Goal: Transaction & Acquisition: Purchase product/service

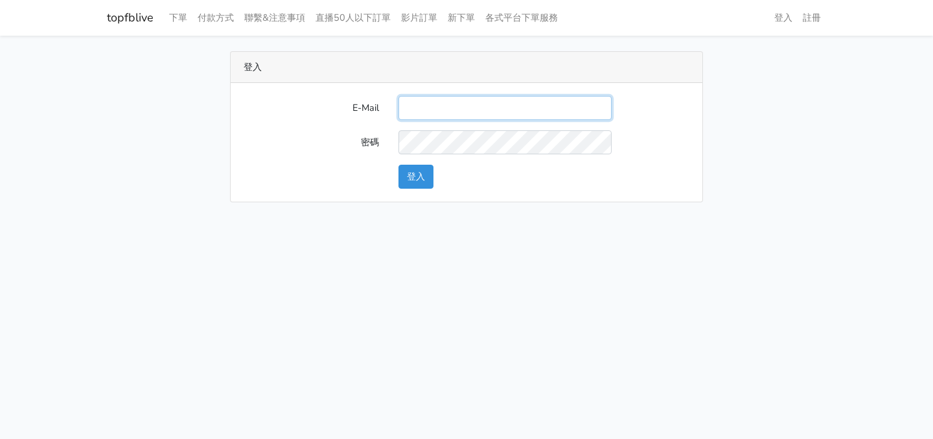
type input "[EMAIL_ADDRESS][DOMAIN_NAME]"
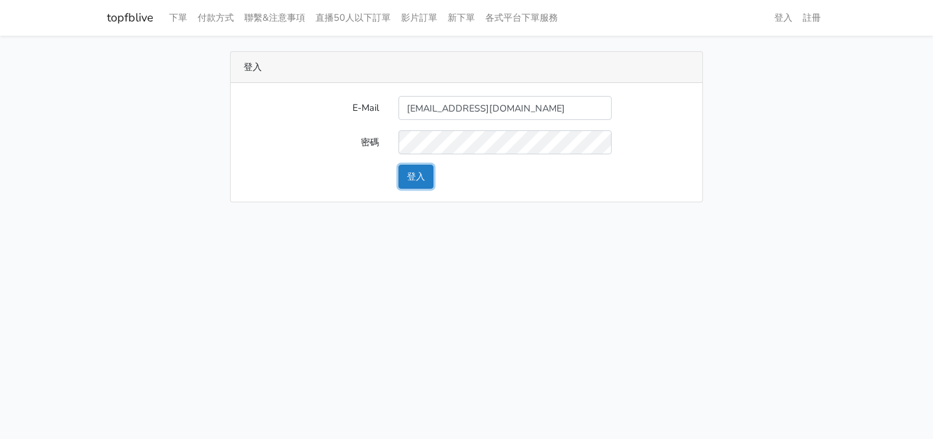
click at [417, 183] on button "登入" at bounding box center [416, 177] width 35 height 24
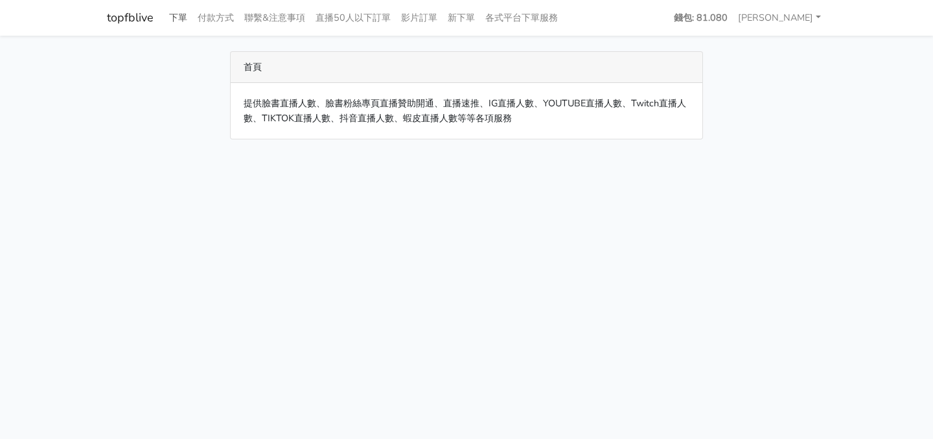
click at [186, 16] on link "下單" at bounding box center [178, 17] width 29 height 25
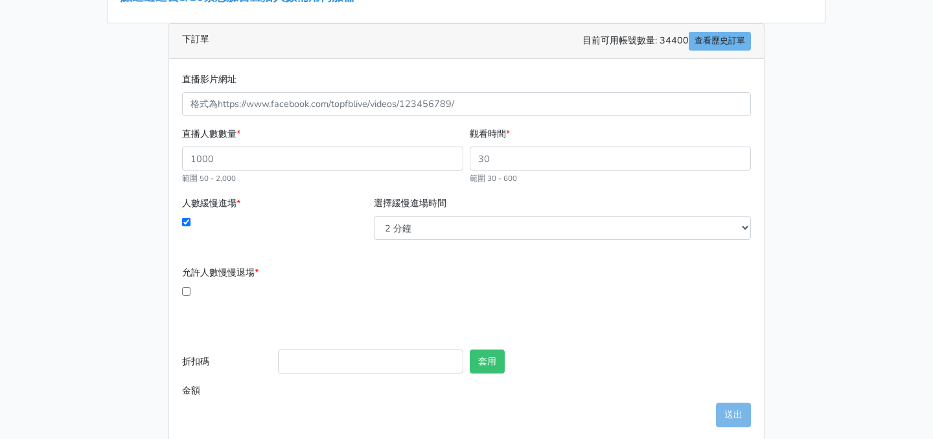
scroll to position [257, 0]
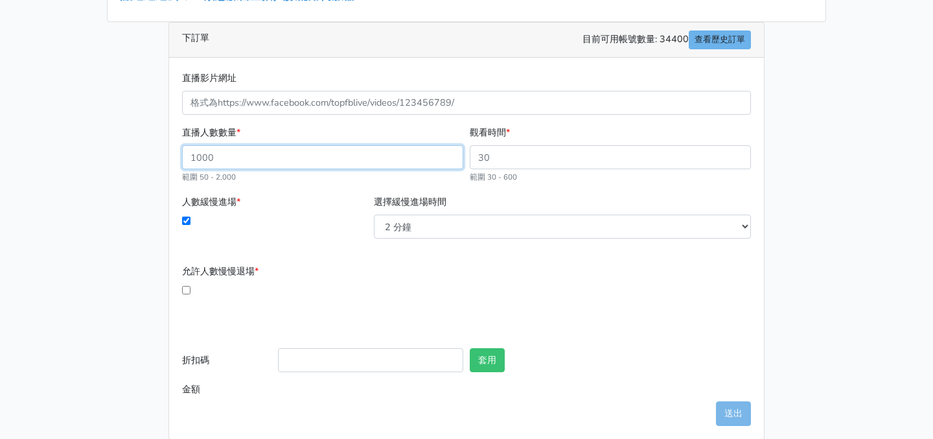
click at [275, 159] on input "直播人數數量 *" at bounding box center [322, 157] width 281 height 24
type input "100"
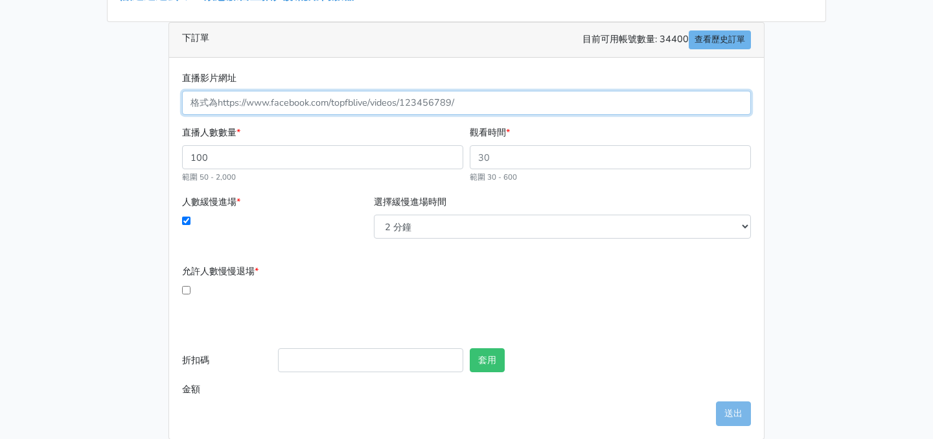
click at [418, 105] on input "直播影片網址" at bounding box center [466, 103] width 569 height 24
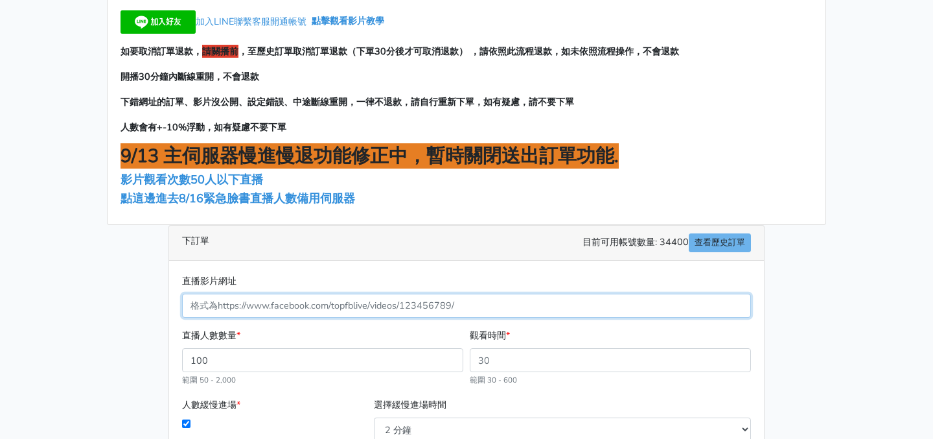
scroll to position [56, 0]
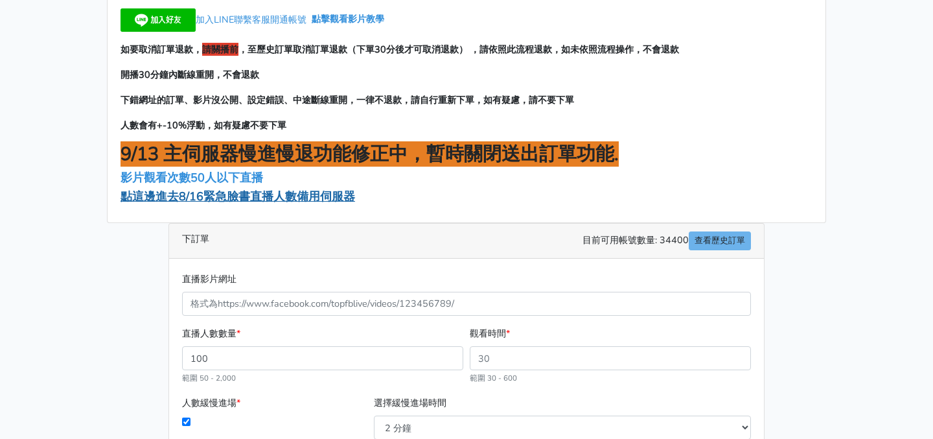
click at [285, 199] on span "點這邊進去8/16緊急臉書直播人數備用伺服器" at bounding box center [238, 197] width 235 height 16
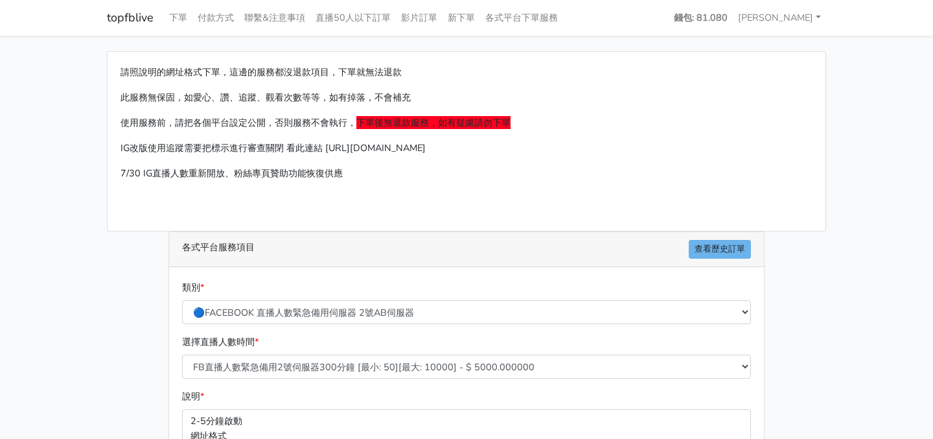
scroll to position [46, 0]
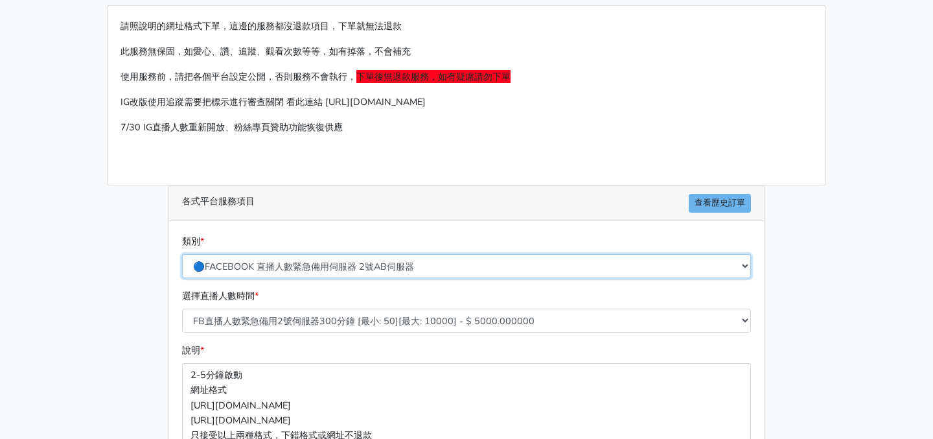
click at [293, 265] on select "🔵FACEBOOK 直播人數緊急備用伺服器 2號AB伺服器 🔵FACEBOOK 網軍專用貼文留言 安全保密 🔵9/30 FACEBOOK 直播人數緩慢進場緩慢…" at bounding box center [466, 266] width 569 height 24
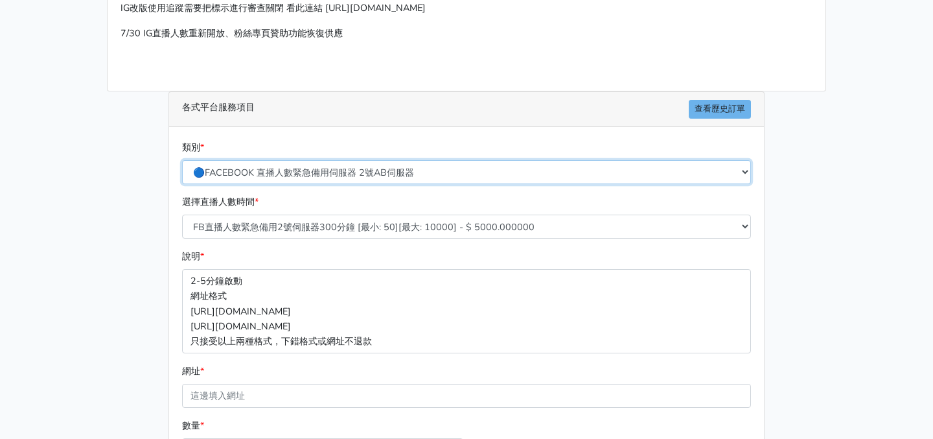
scroll to position [141, 0]
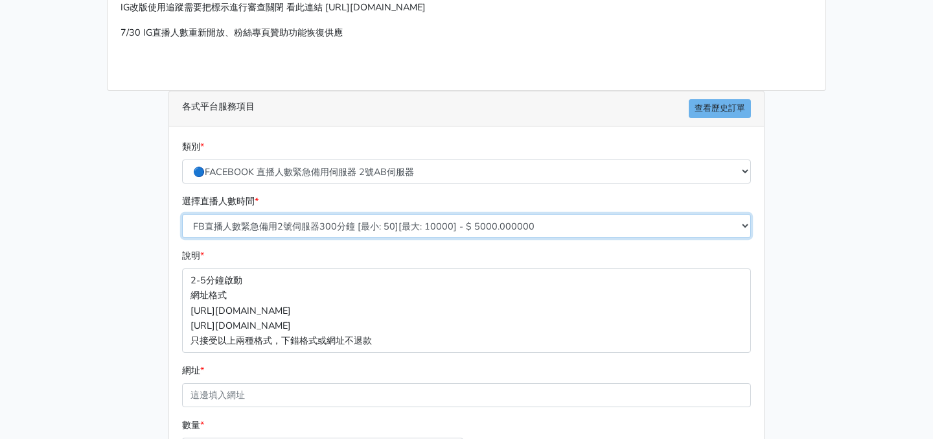
click at [390, 224] on select "FB直播人數緊急備用2號伺服器300分鐘 [最小: 50][最大: 10000] - $ 5000.000000 FB直播人數緊急備用2號伺服器60分鐘 [最…" at bounding box center [466, 226] width 569 height 24
select select "578"
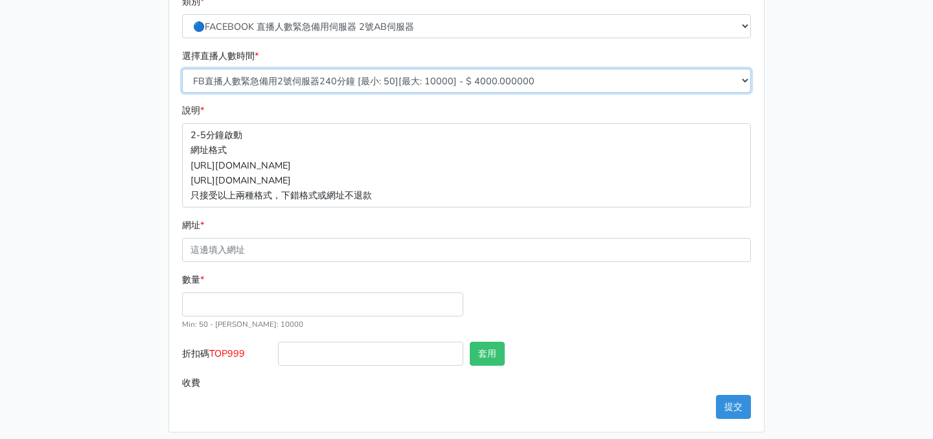
scroll to position [294, 0]
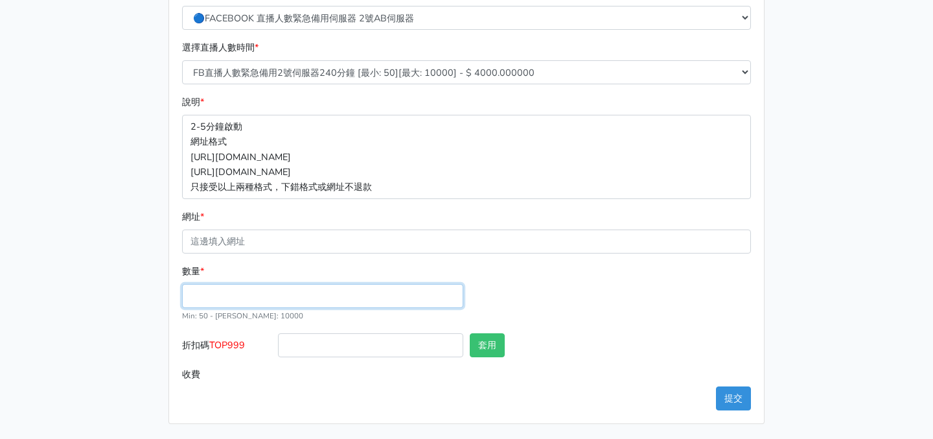
click at [322, 301] on input "數量 *" at bounding box center [322, 296] width 281 height 24
type input "100"
type input "400.000"
click at [570, 301] on div "數量 * 100 Min: 50 - Max: 10000" at bounding box center [467, 298] width 576 height 69
drag, startPoint x: 231, startPoint y: 342, endPoint x: 248, endPoint y: 344, distance: 17.0
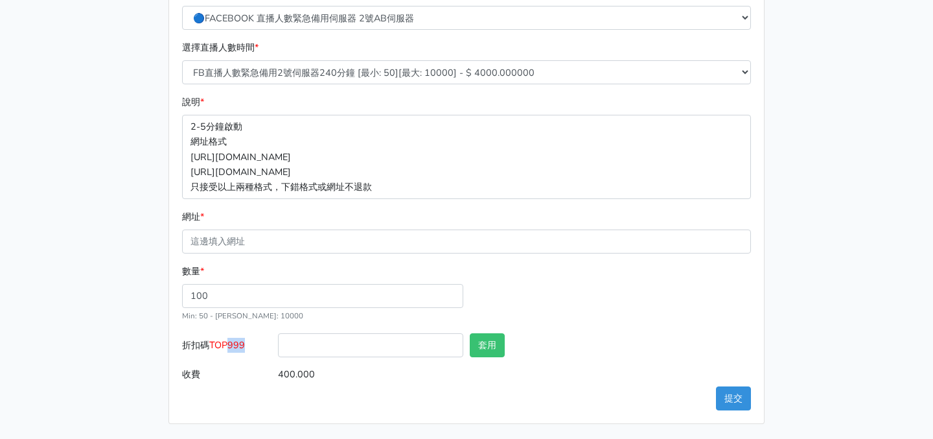
click at [248, 344] on label "折扣碼 TOP999" at bounding box center [227, 347] width 96 height 29
copy span "999"
click at [301, 343] on input "折扣碼 TOP999" at bounding box center [370, 345] width 185 height 24
click at [224, 345] on span "TOP999" at bounding box center [227, 344] width 36 height 13
click at [278, 345] on input "折扣碼 TOP999" at bounding box center [370, 345] width 185 height 24
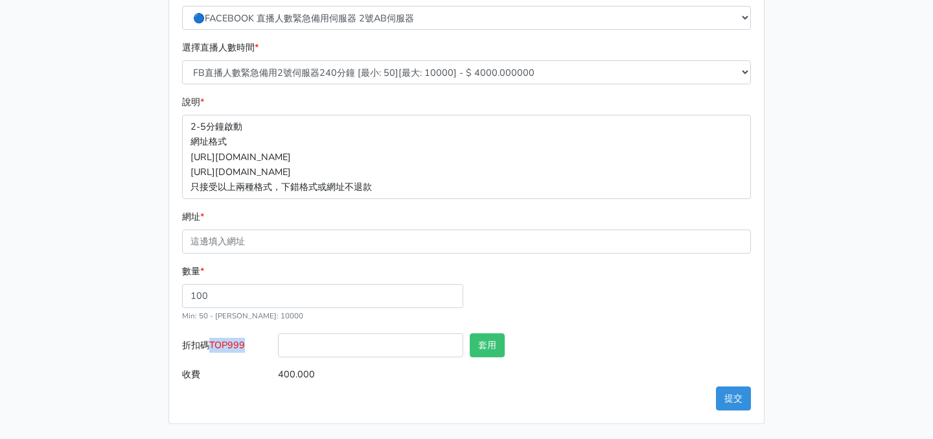
click at [224, 345] on span "TOP999" at bounding box center [227, 344] width 36 height 13
click at [278, 345] on input "折扣碼 TOP999" at bounding box center [370, 345] width 185 height 24
click at [224, 345] on span "TOP999" at bounding box center [227, 344] width 36 height 13
click at [278, 345] on input "折扣碼 TOP999" at bounding box center [370, 345] width 185 height 24
click at [224, 345] on span "TOP999" at bounding box center [227, 344] width 36 height 13
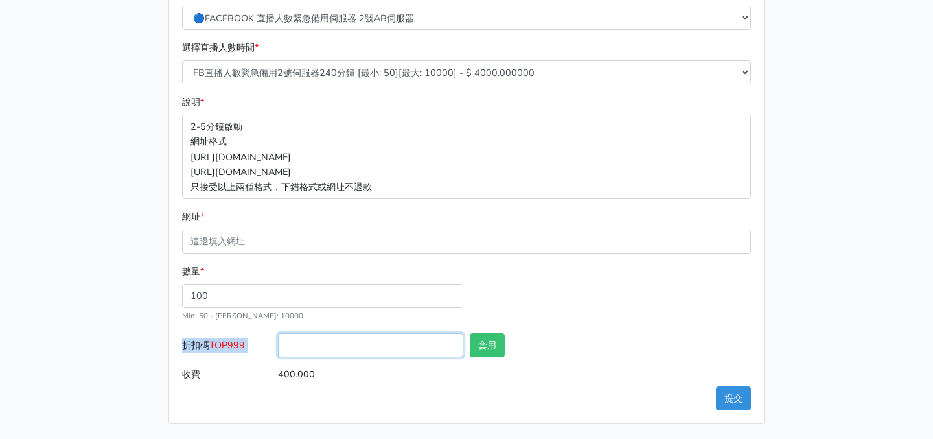
click at [278, 345] on input "折扣碼 TOP999" at bounding box center [370, 345] width 185 height 24
click at [224, 345] on span "TOP999" at bounding box center [227, 344] width 36 height 13
click at [278, 345] on input "折扣碼 TOP999" at bounding box center [370, 345] width 185 height 24
copy span "TOP999"
click at [310, 344] on input "折扣碼 TOP999" at bounding box center [370, 345] width 185 height 24
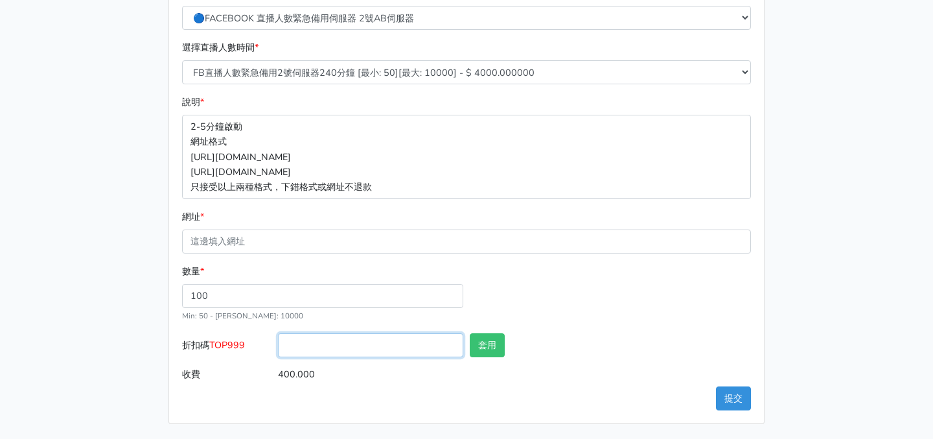
paste input "TOP999"
type input "TOP999"
click at [498, 341] on button "套用" at bounding box center [487, 345] width 35 height 24
type input "套用失敗"
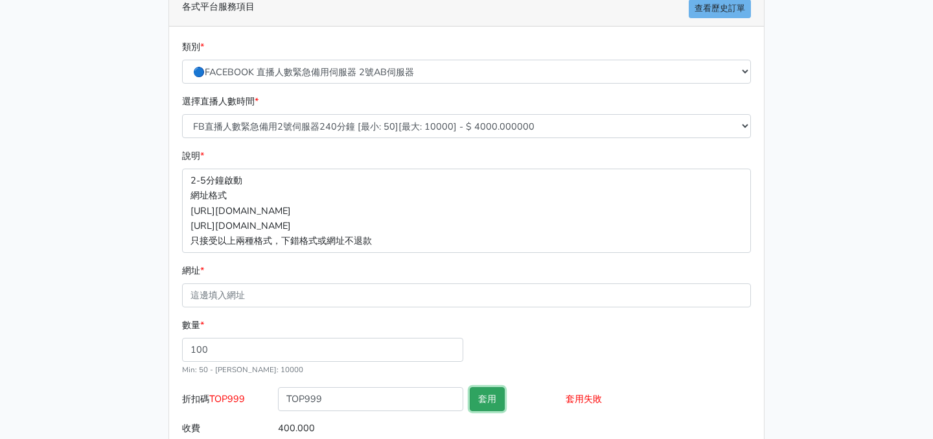
scroll to position [240, 0]
